Goal: Task Accomplishment & Management: Manage account settings

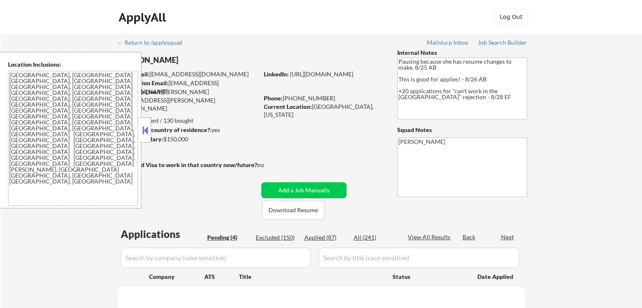
select select ""pending""
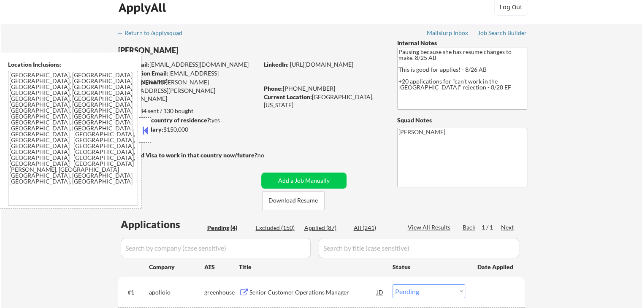
scroll to position [127, 0]
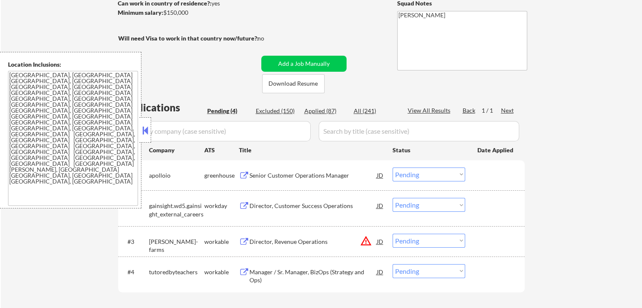
click at [258, 173] on div "Senior Customer Operations Manager" at bounding box center [312, 175] width 127 height 8
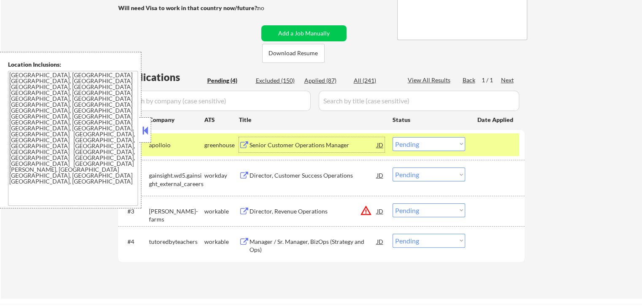
scroll to position [211, 0]
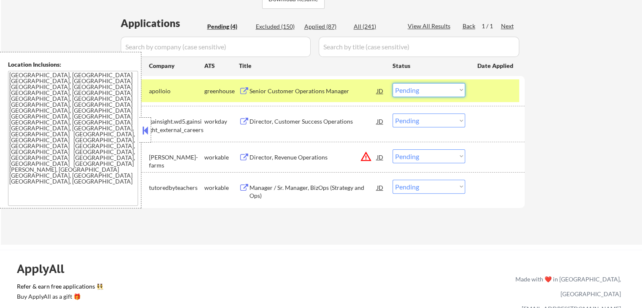
click at [418, 91] on select "Choose an option... Pending Applied Excluded (Questions) Excluded (Expired) Exc…" at bounding box center [428, 90] width 73 height 14
click at [392, 83] on select "Choose an option... Pending Applied Excluded (Questions) Excluded (Expired) Exc…" at bounding box center [428, 90] width 73 height 14
click at [254, 190] on div "Manager / Sr. Manager, BizOps (Strategy and Ops)" at bounding box center [312, 191] width 127 height 16
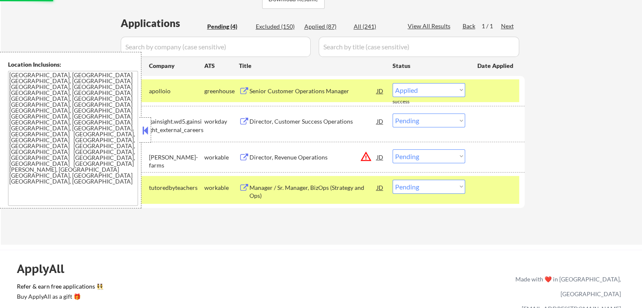
select select ""pending""
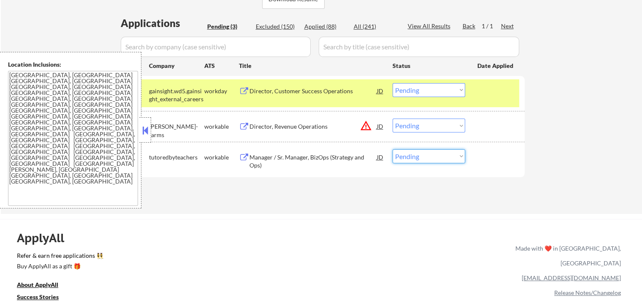
click at [409, 162] on select "Choose an option... Pending Applied Excluded (Questions) Excluded (Expired) Exc…" at bounding box center [428, 156] width 73 height 14
select select ""applied""
click at [392, 149] on select "Choose an option... Pending Applied Excluded (Questions) Excluded (Expired) Exc…" at bounding box center [428, 156] width 73 height 14
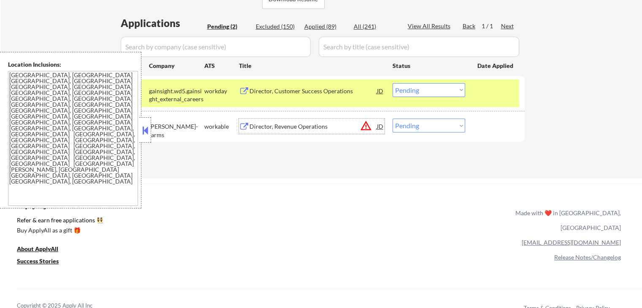
click at [290, 126] on div "Director, Revenue Operations" at bounding box center [312, 126] width 127 height 8
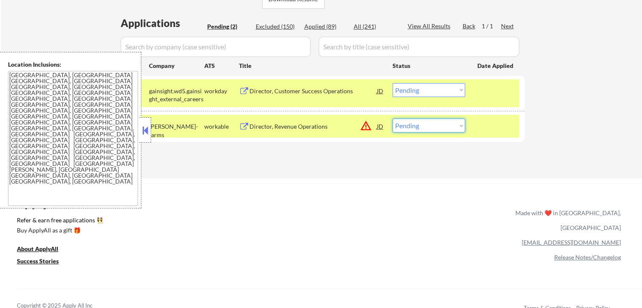
click at [435, 131] on select "Choose an option... Pending Applied Excluded (Questions) Excluded (Expired) Exc…" at bounding box center [428, 126] width 73 height 14
select select ""excluded""
click at [392, 119] on select "Choose an option... Pending Applied Excluded (Questions) Excluded (Expired) Exc…" at bounding box center [428, 126] width 73 height 14
click at [264, 91] on div "Director, Customer Success Operations" at bounding box center [312, 91] width 127 height 8
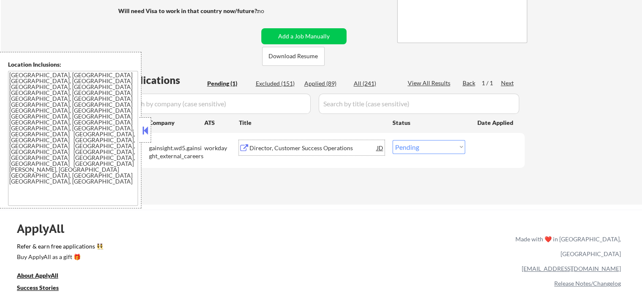
scroll to position [169, 0]
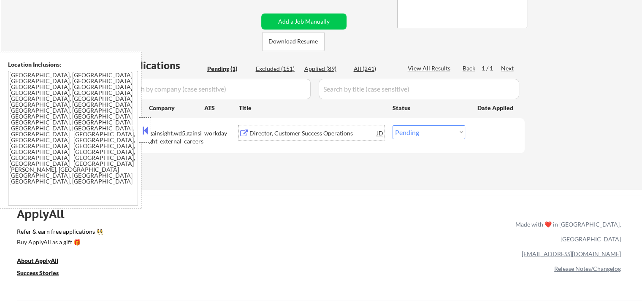
click at [428, 135] on select "Choose an option... Pending Applied Excluded (Questions) Excluded (Expired) Exc…" at bounding box center [428, 132] width 73 height 14
click at [423, 135] on select "Choose an option... Pending Applied Excluded (Questions) Excluded (Expired) Exc…" at bounding box center [428, 132] width 73 height 14
select select ""applied""
click at [392, 125] on select "Choose an option... Pending Applied Excluded (Questions) Excluded (Expired) Exc…" at bounding box center [428, 132] width 73 height 14
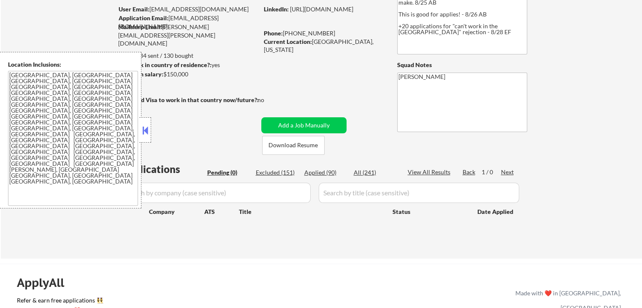
scroll to position [0, 0]
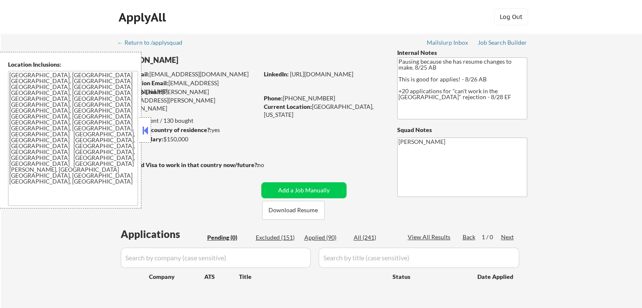
click at [145, 129] on button at bounding box center [144, 130] width 9 height 13
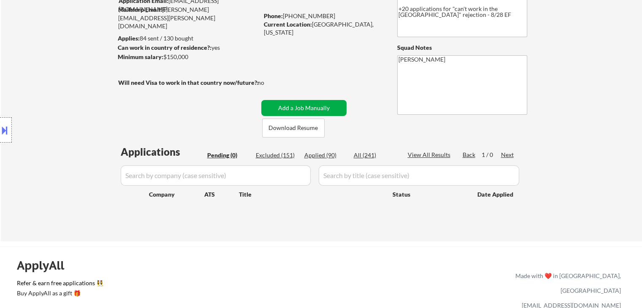
scroll to position [84, 0]
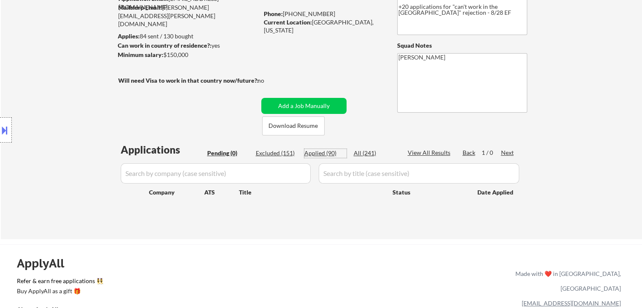
click at [329, 155] on div "Applied (90)" at bounding box center [325, 153] width 42 height 8
select select ""applied""
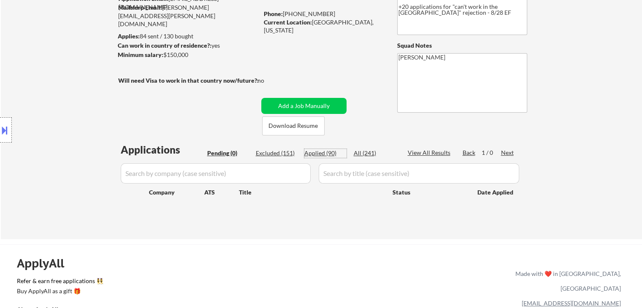
select select ""applied""
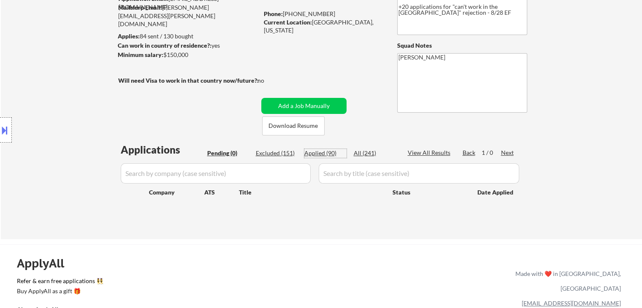
select select ""applied""
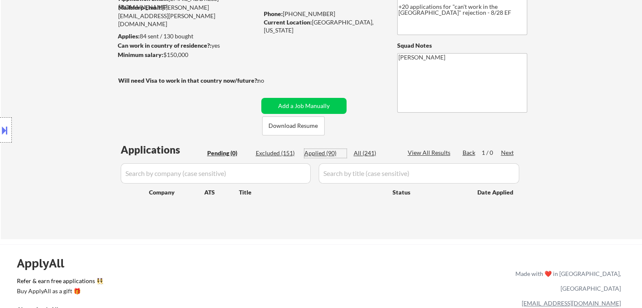
select select ""applied""
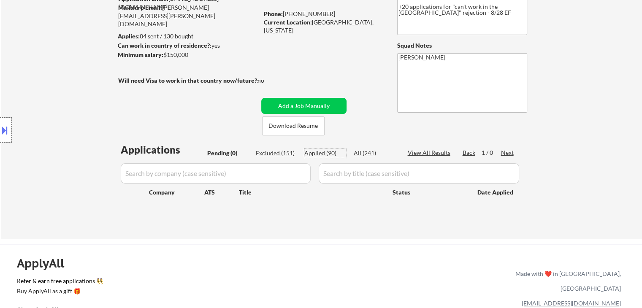
select select ""applied""
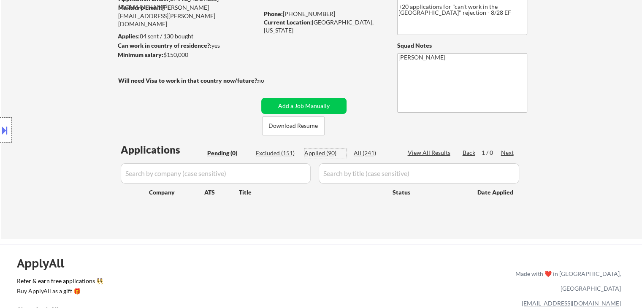
select select ""applied""
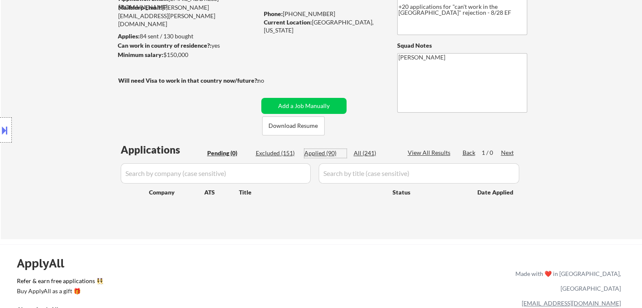
select select ""applied""
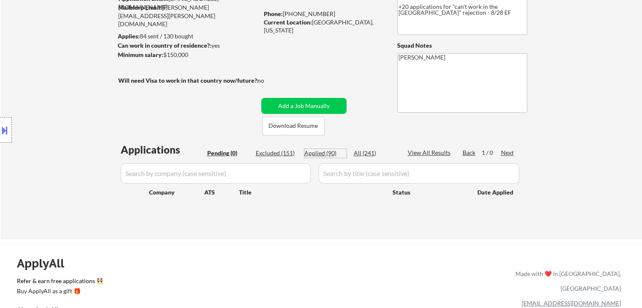
select select ""applied""
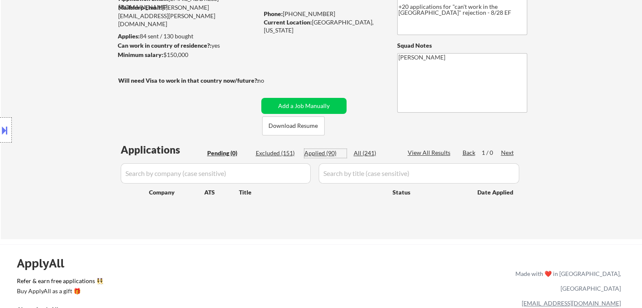
select select ""applied""
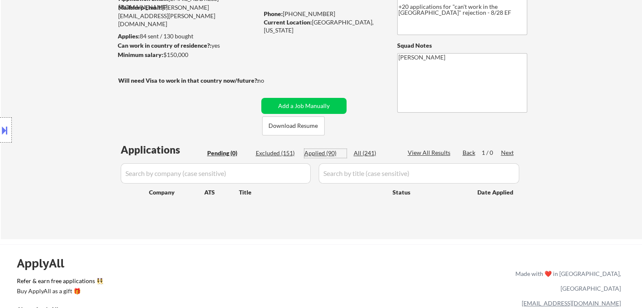
select select ""applied""
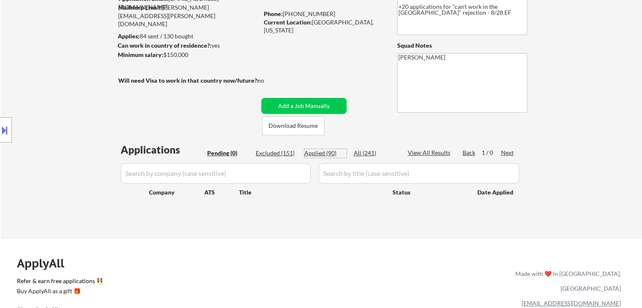
select select ""applied""
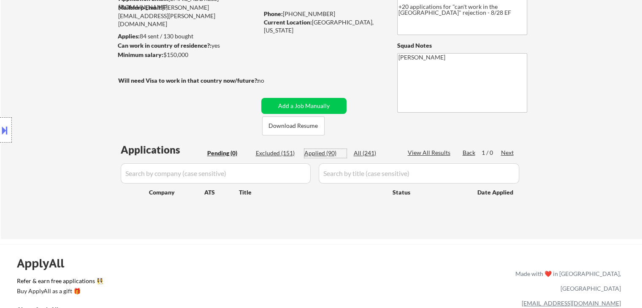
select select ""applied""
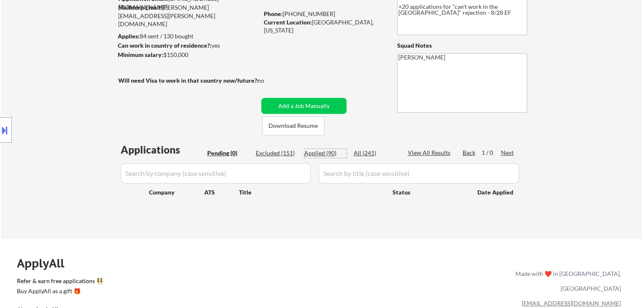
select select ""applied""
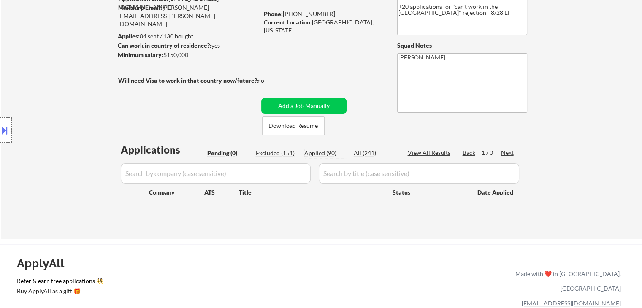
select select ""applied""
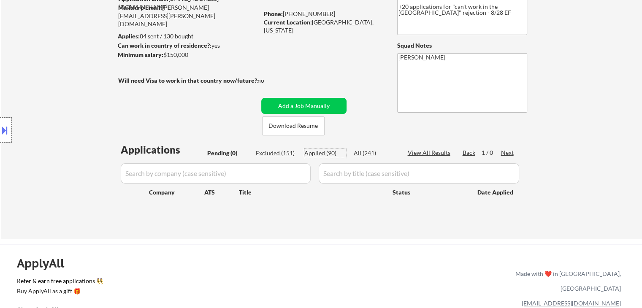
select select ""applied""
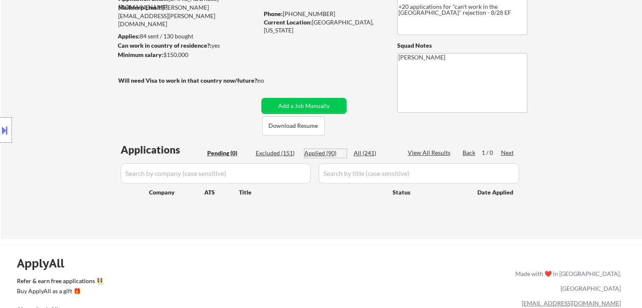
select select ""applied""
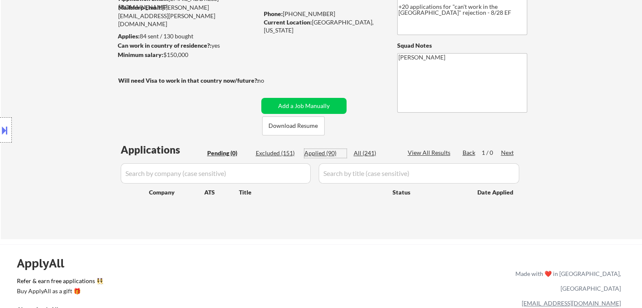
select select ""applied""
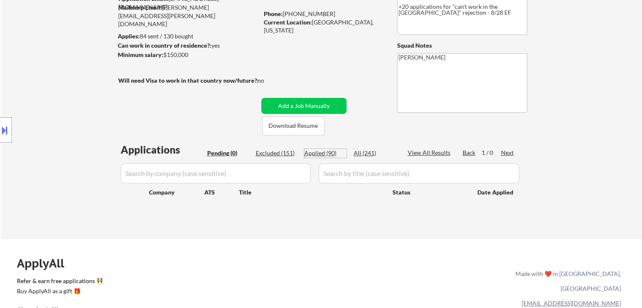
select select ""applied""
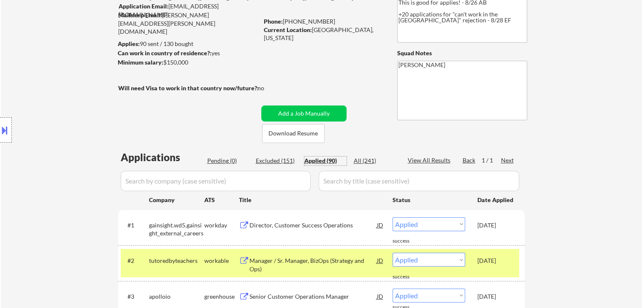
scroll to position [127, 0]
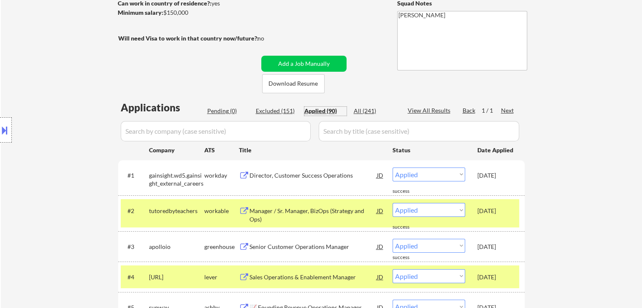
click at [223, 112] on div "Pending (0)" at bounding box center [228, 111] width 42 height 8
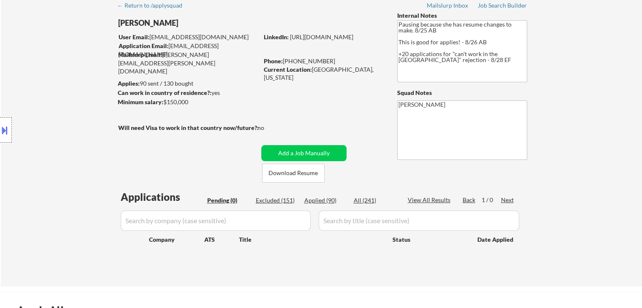
scroll to position [0, 0]
